Goal: Information Seeking & Learning: Learn about a topic

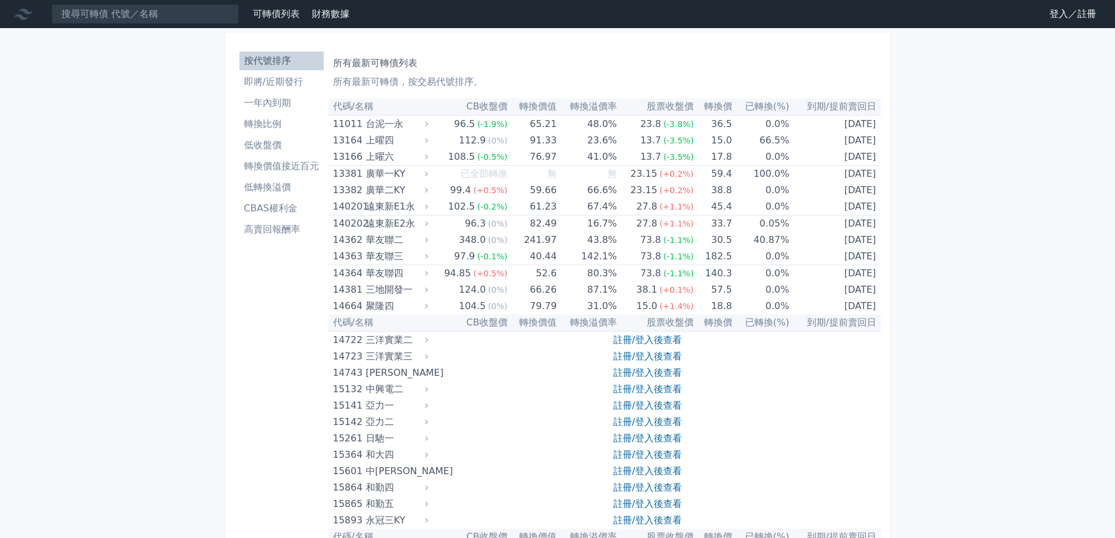
click at [1051, 13] on link "登入／註冊" at bounding box center [1073, 14] width 66 height 19
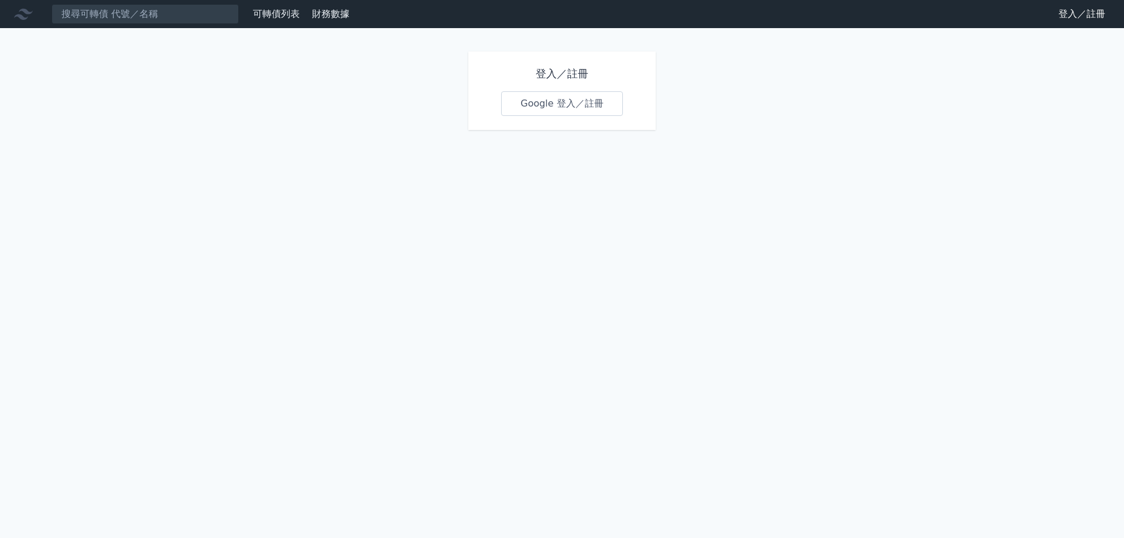
click at [550, 109] on link "Google 登入／註冊" at bounding box center [562, 103] width 122 height 25
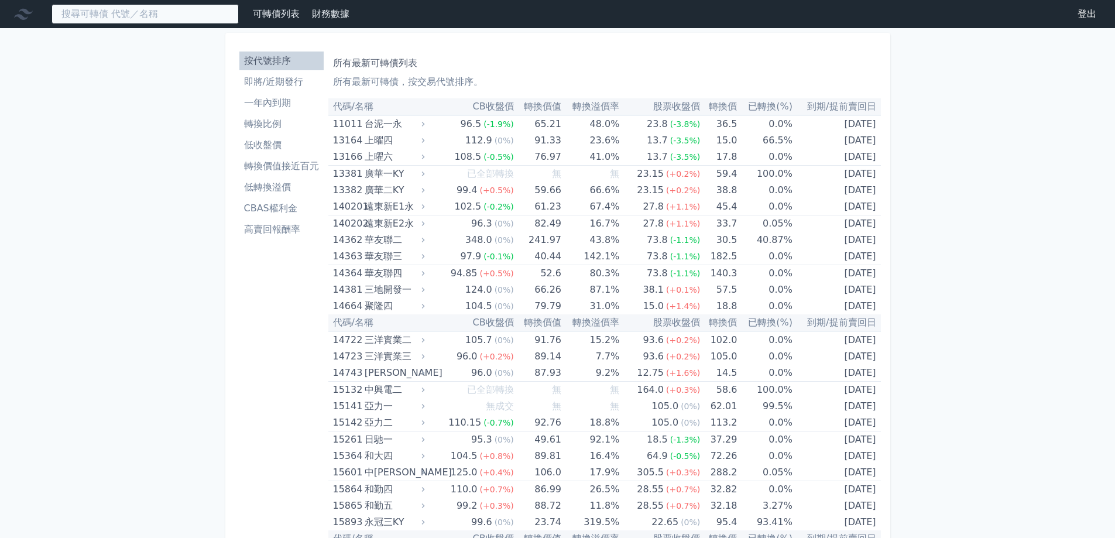
click at [180, 15] on input at bounding box center [145, 14] width 187 height 20
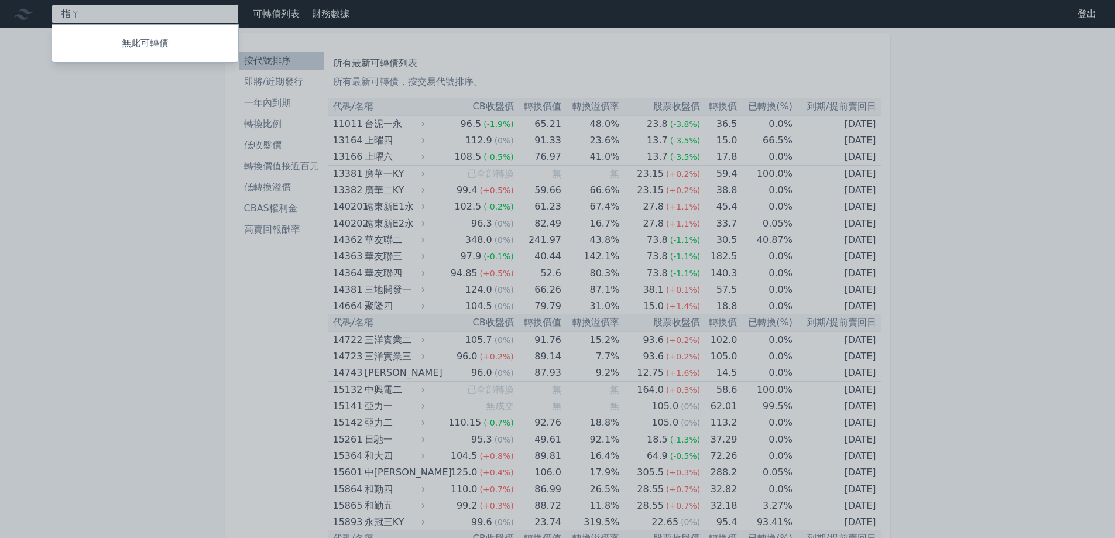
type input "指"
type input "3"
type input "5388"
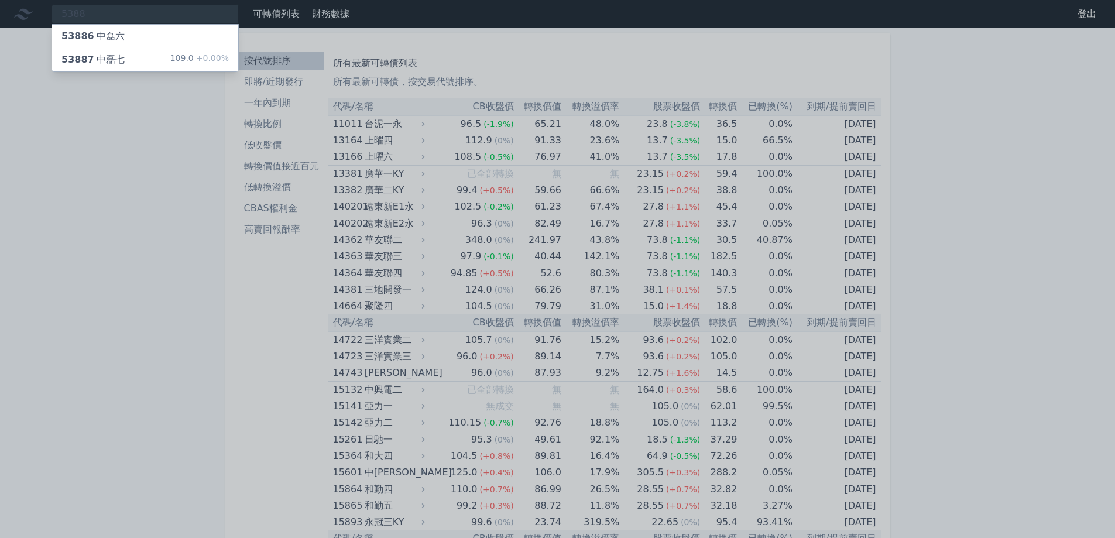
click at [106, 51] on div "53887 中磊七 109.0 +0.00%" at bounding box center [145, 59] width 186 height 23
click at [131, 121] on div at bounding box center [557, 269] width 1115 height 538
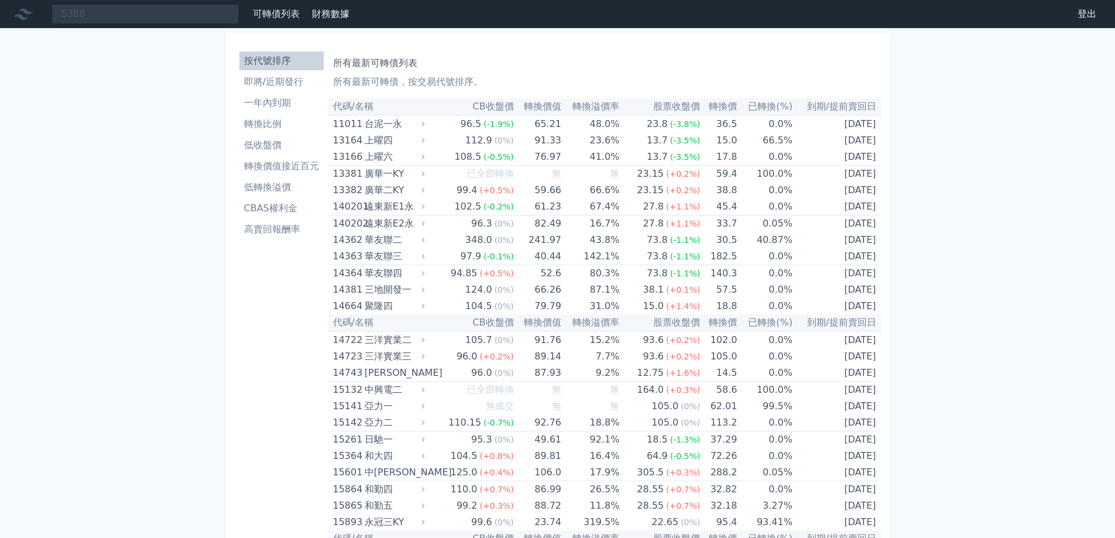
click at [493, 107] on th "CB收盤價" at bounding box center [470, 106] width 87 height 17
click at [547, 107] on th "轉換價值" at bounding box center [537, 106] width 47 height 17
click at [584, 105] on th "轉換溢價率" at bounding box center [590, 106] width 58 height 17
click at [270, 105] on li "一年內到期" at bounding box center [281, 103] width 84 height 14
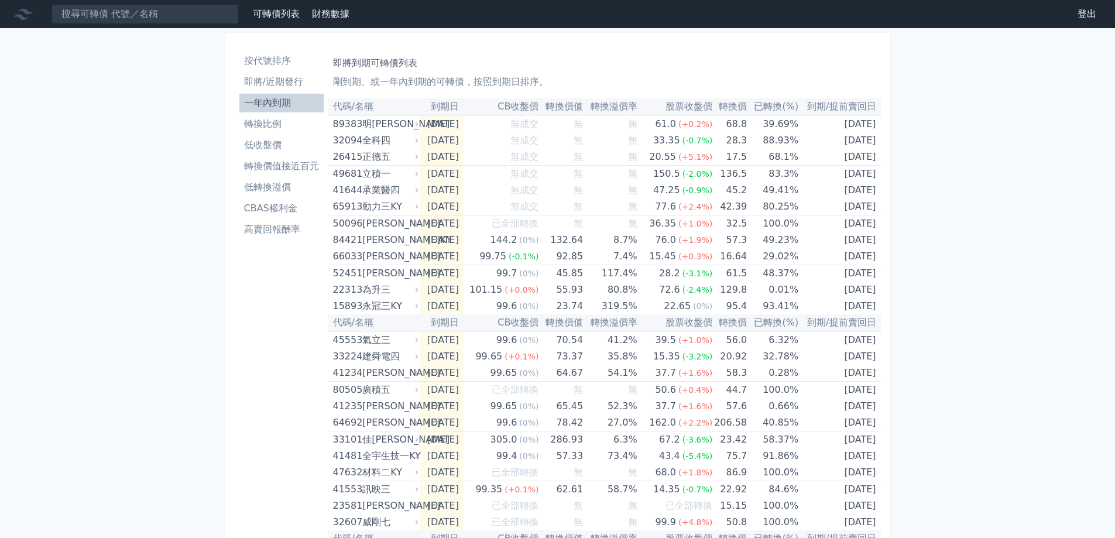
click at [263, 82] on li "即將/近期發行" at bounding box center [281, 82] width 84 height 14
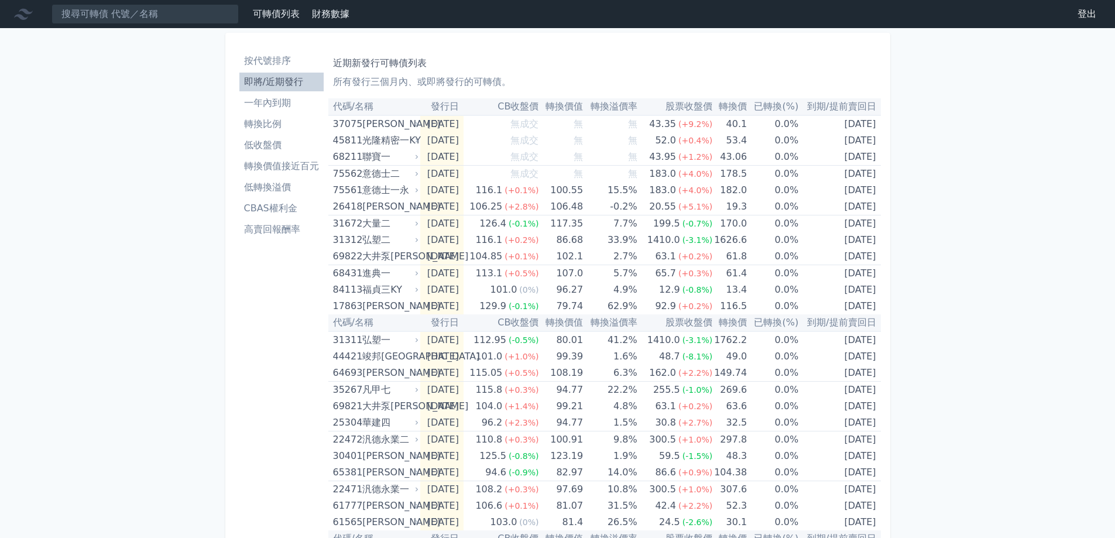
click at [266, 167] on li "轉換價值接近百元" at bounding box center [281, 166] width 84 height 14
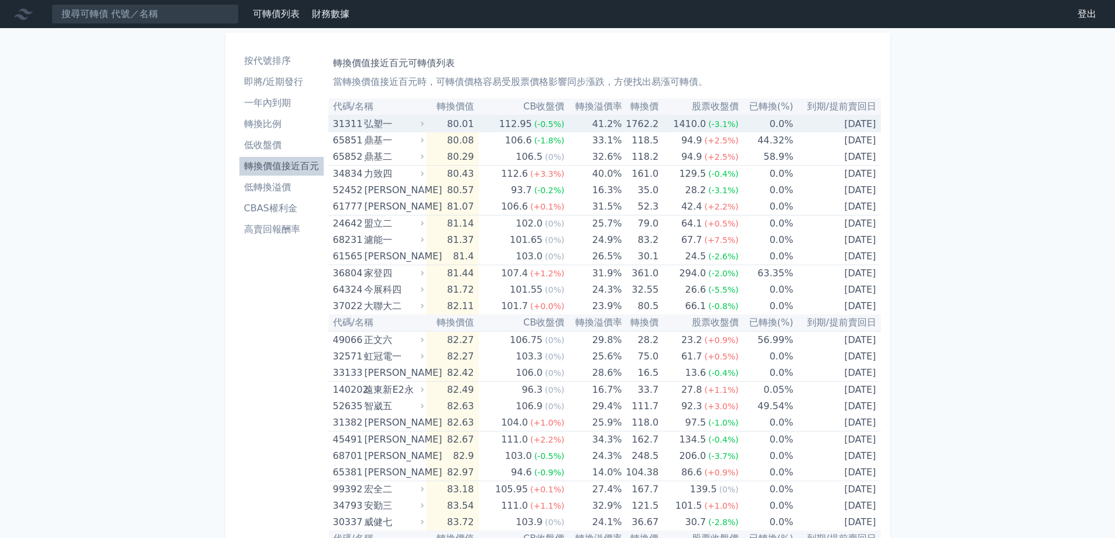
click at [373, 125] on div "弘塑一" at bounding box center [392, 124] width 57 height 16
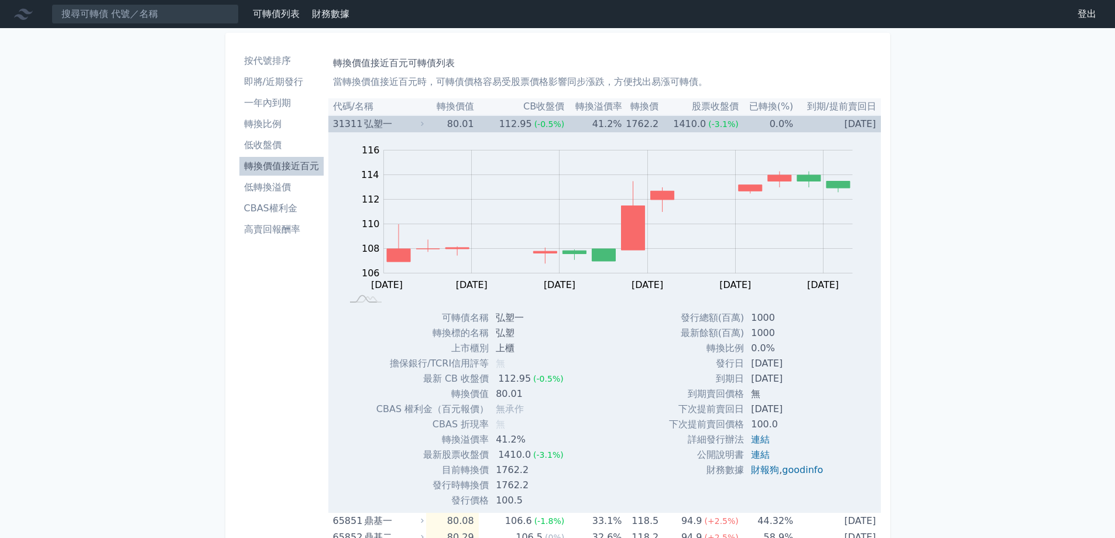
click at [373, 125] on div "弘塑一" at bounding box center [392, 124] width 57 height 16
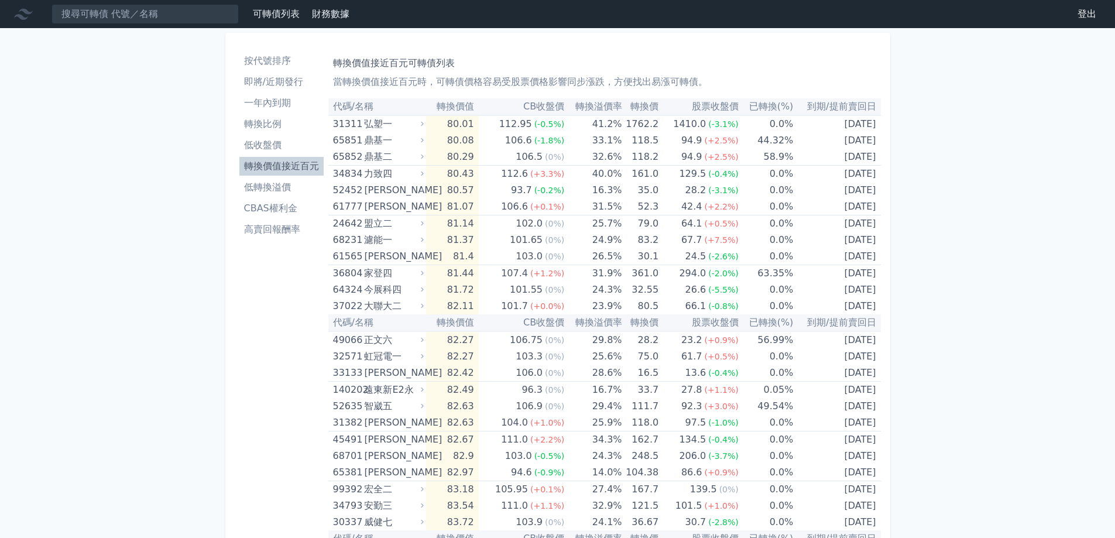
click at [555, 105] on th "CB收盤價" at bounding box center [522, 106] width 86 height 17
click at [538, 107] on th "CB收盤價" at bounding box center [522, 106] width 86 height 17
click at [530, 107] on th "CB收盤價" at bounding box center [522, 106] width 86 height 17
click at [471, 109] on th "轉換價值" at bounding box center [452, 106] width 52 height 17
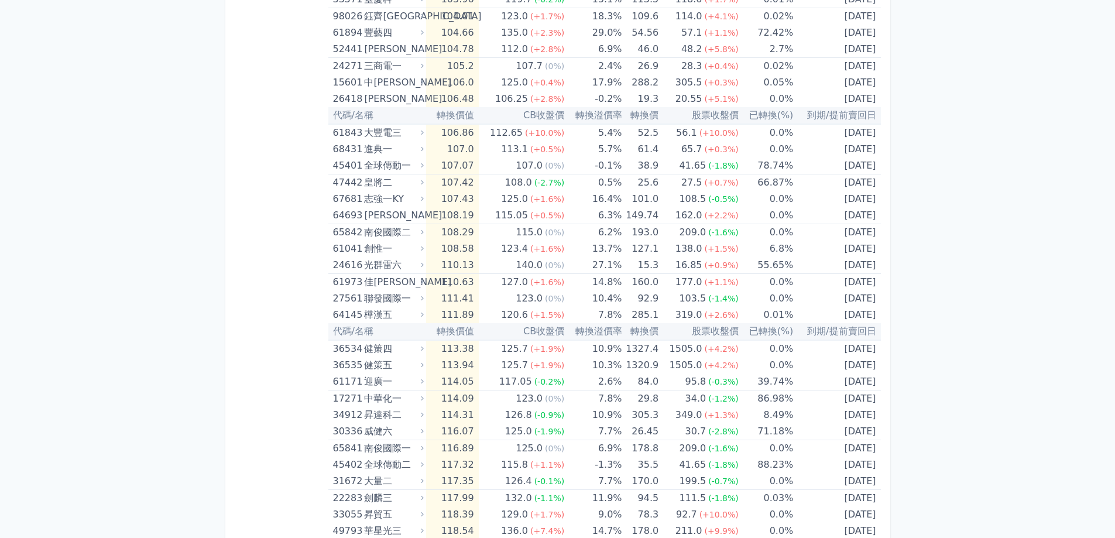
scroll to position [2221, 0]
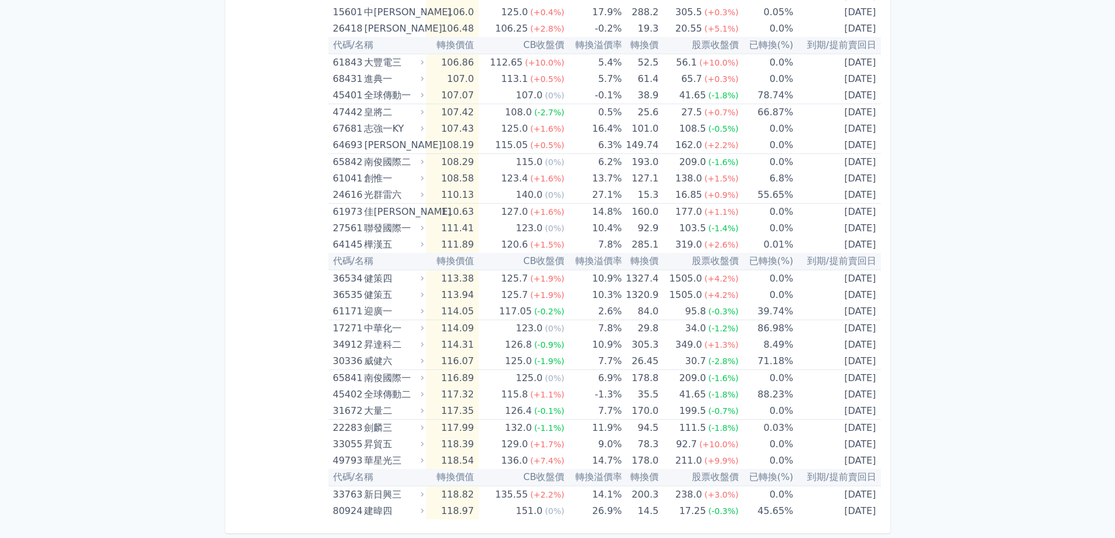
drag, startPoint x: 334, startPoint y: 107, endPoint x: 917, endPoint y: 506, distance: 706.2
copy table
